Goal: Task Accomplishment & Management: Manage account settings

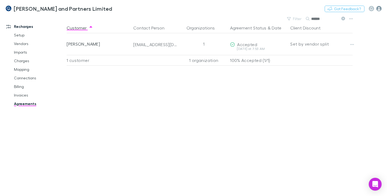
click at [380, 9] on icon "button" at bounding box center [378, 8] width 5 height 5
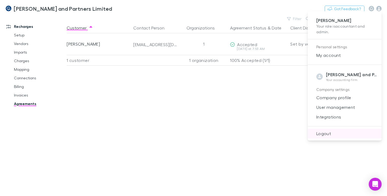
click at [325, 136] on span "Logout" at bounding box center [344, 134] width 65 height 6
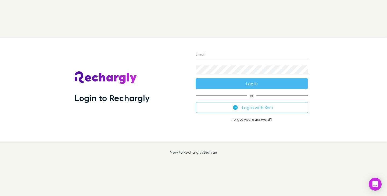
type input "**********"
